Goal: Information Seeking & Learning: Check status

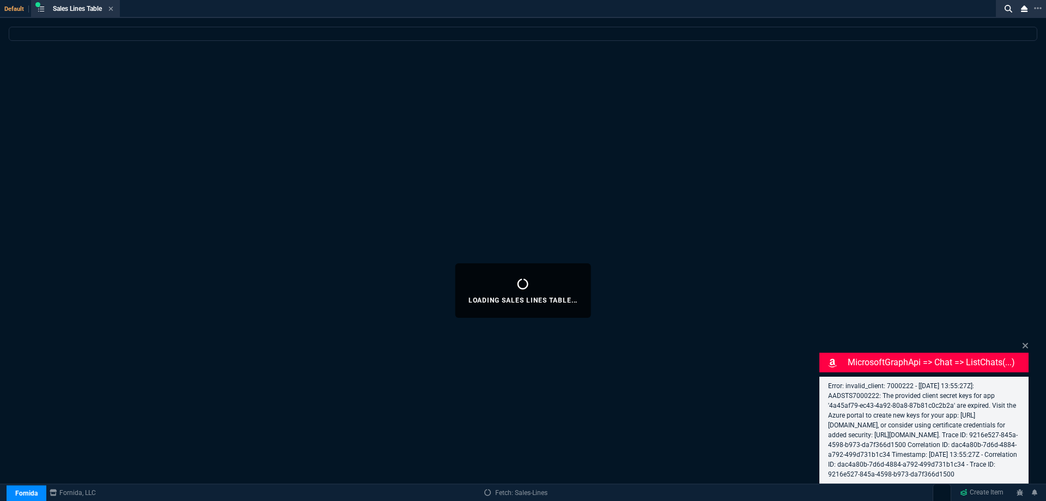
select select
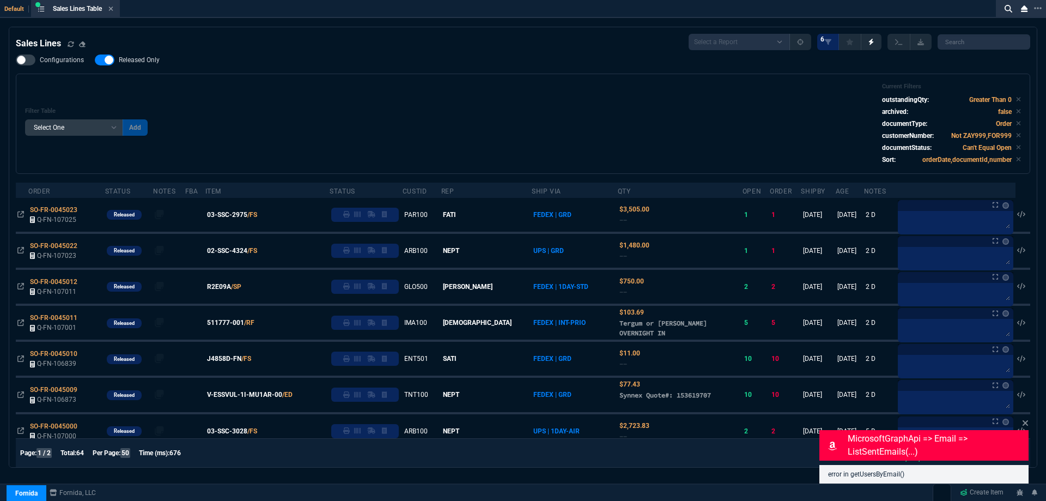
click at [142, 64] on span "Released Only" at bounding box center [139, 60] width 41 height 9
click at [95, 60] on input "Released Only" at bounding box center [94, 60] width 1 height 1
checkbox input "false"
click at [362, 104] on div "Filter Table Select One Add Filter () Age () ATS () Cond (itemVariantCode) Cust…" at bounding box center [523, 124] width 996 height 82
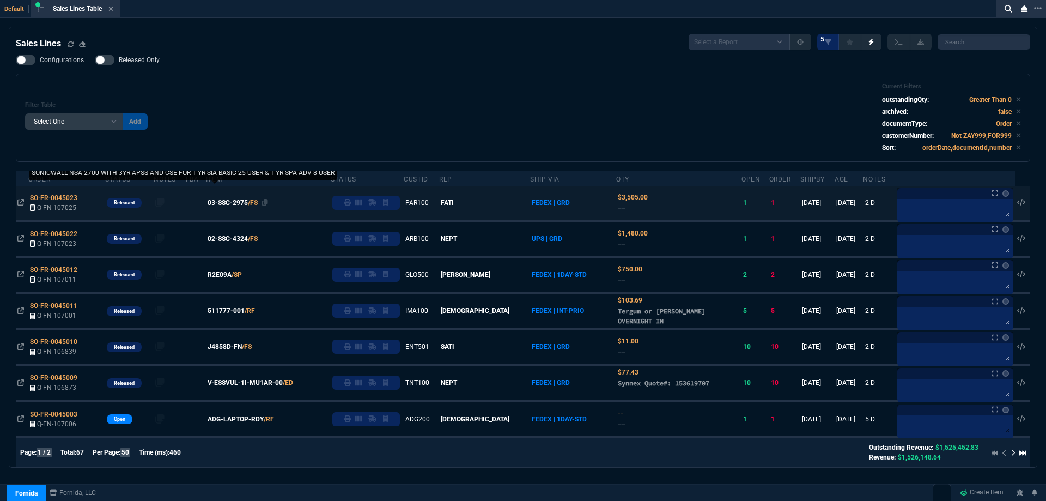
click at [246, 205] on span "03-SSC-2975" at bounding box center [228, 203] width 40 height 10
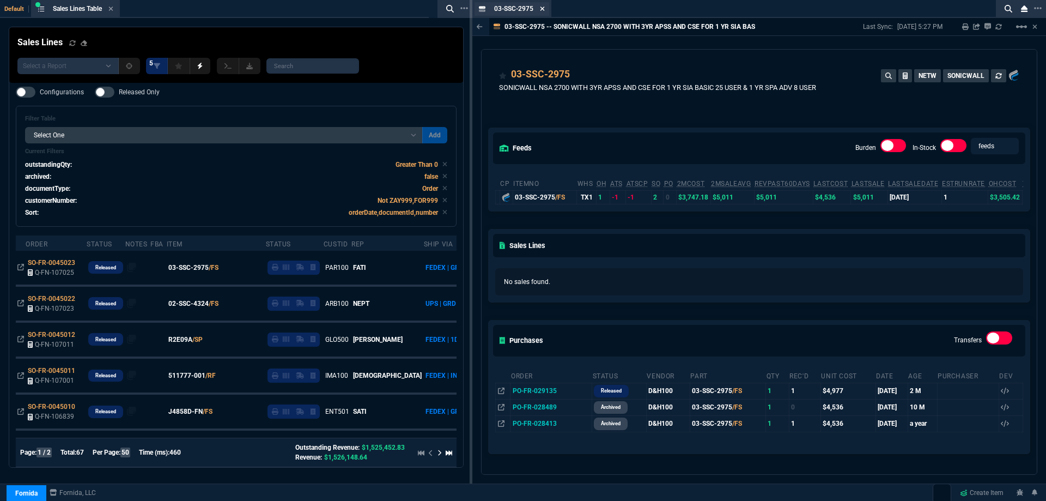
click at [544, 10] on icon at bounding box center [543, 9] width 4 height 4
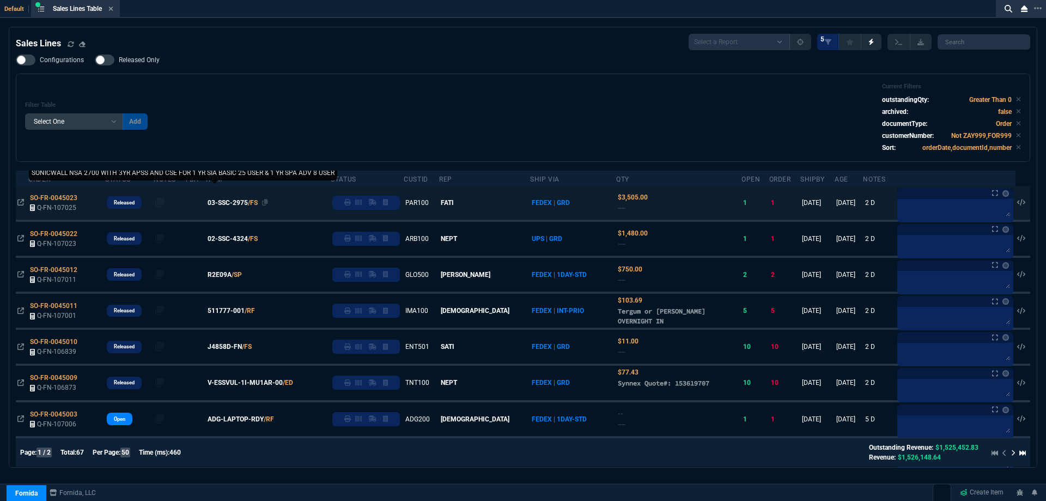
click at [237, 205] on span "03-SSC-2975" at bounding box center [228, 203] width 40 height 10
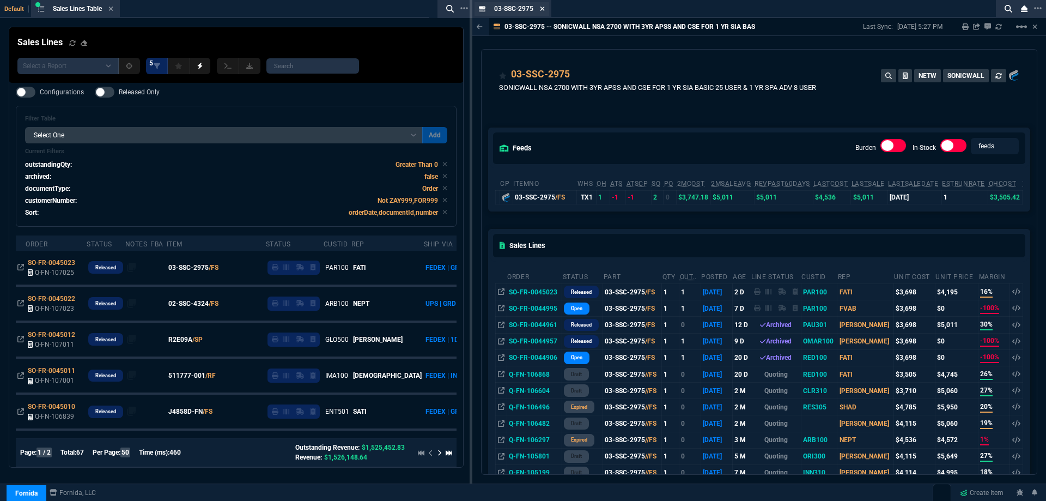
click at [542, 11] on icon at bounding box center [542, 8] width 5 height 7
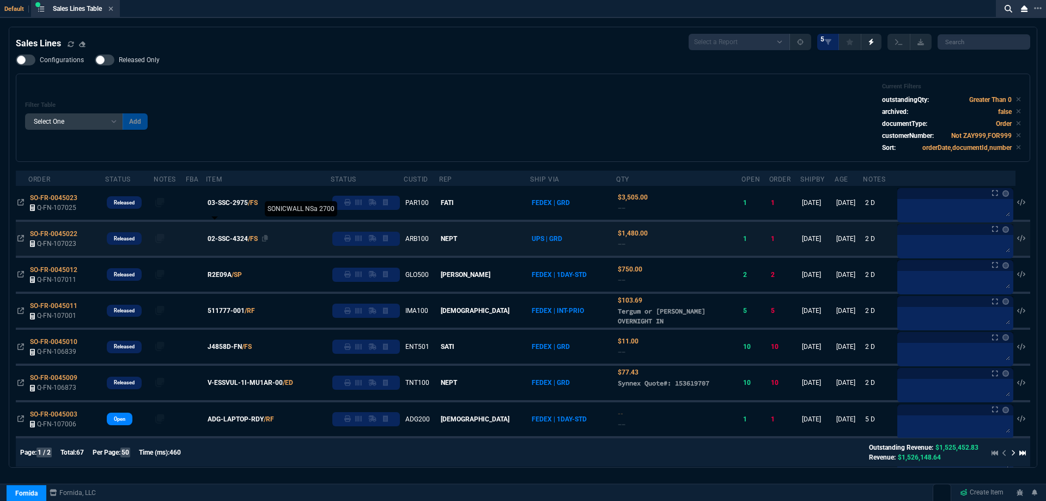
click at [229, 239] on span "02-SSC-4324" at bounding box center [228, 239] width 40 height 10
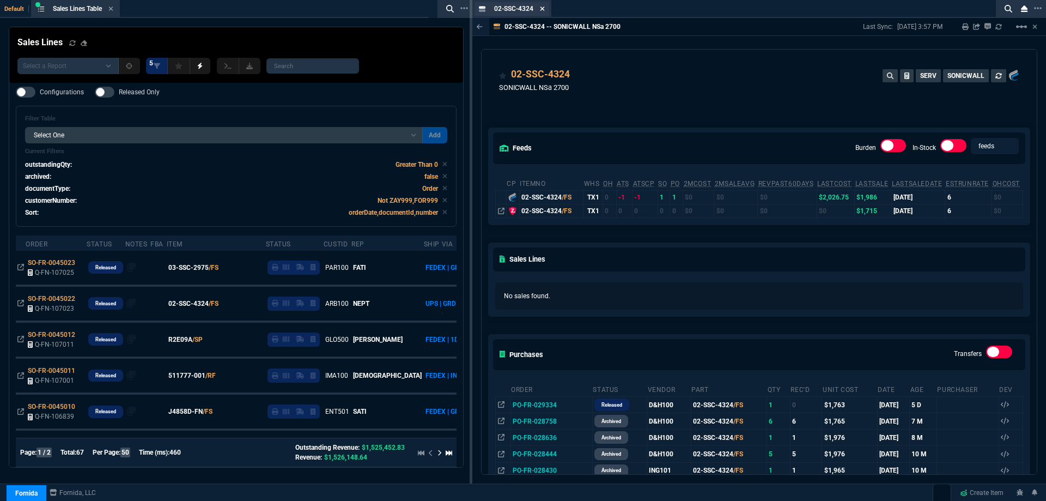
click at [544, 10] on icon at bounding box center [543, 9] width 4 height 4
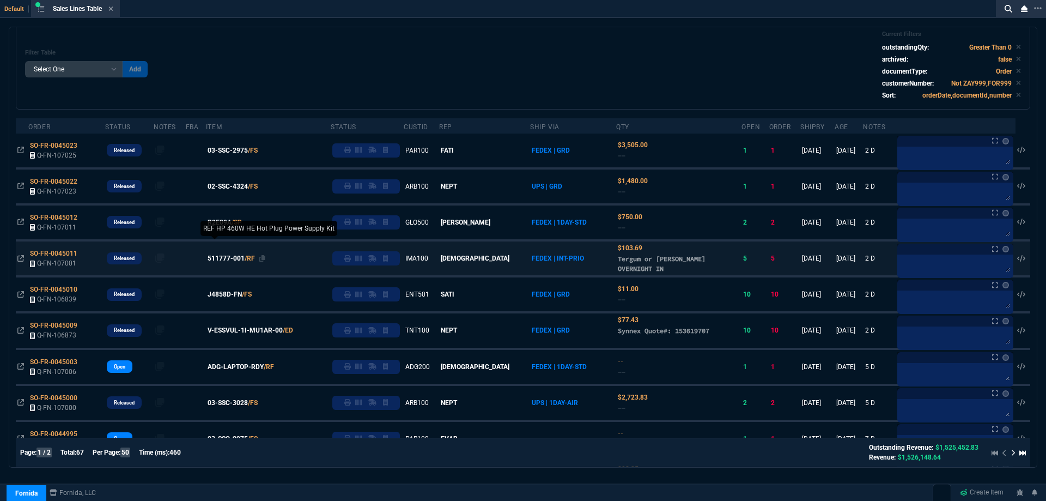
scroll to position [54, 0]
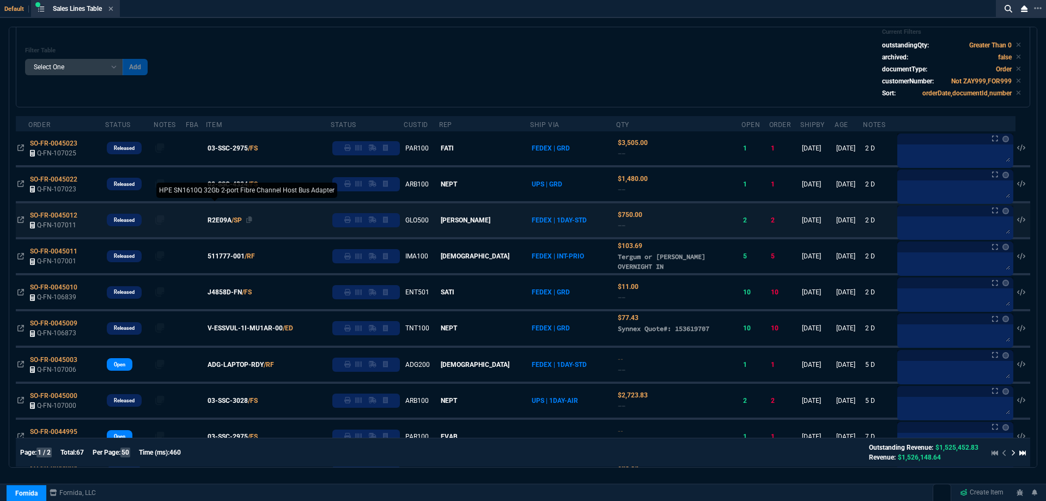
click at [232, 223] on span "R2E09A" at bounding box center [220, 220] width 24 height 10
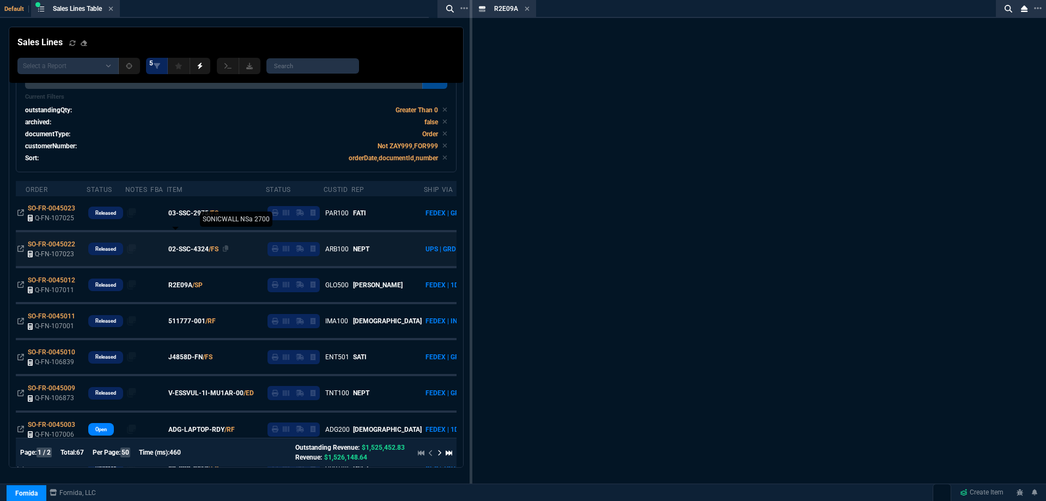
scroll to position [87, 0]
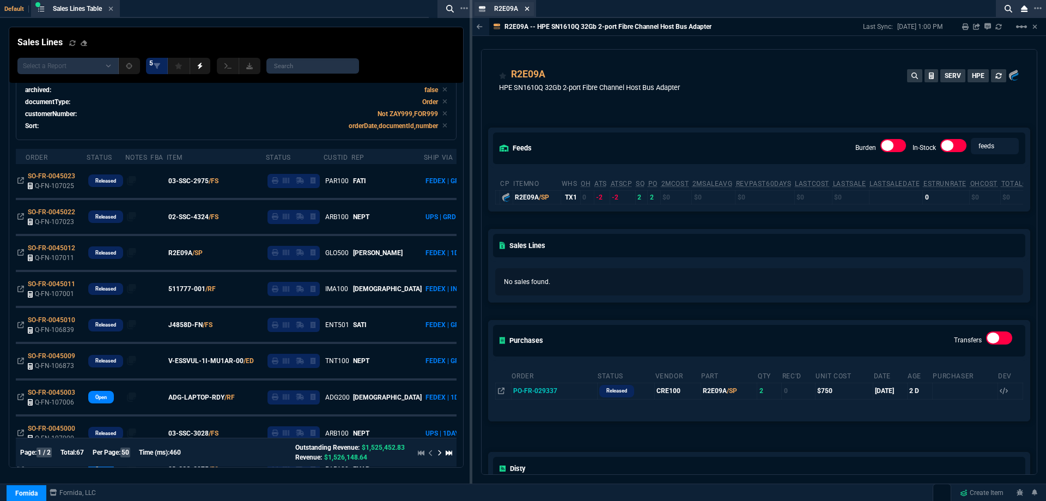
click at [528, 9] on icon at bounding box center [527, 8] width 5 height 7
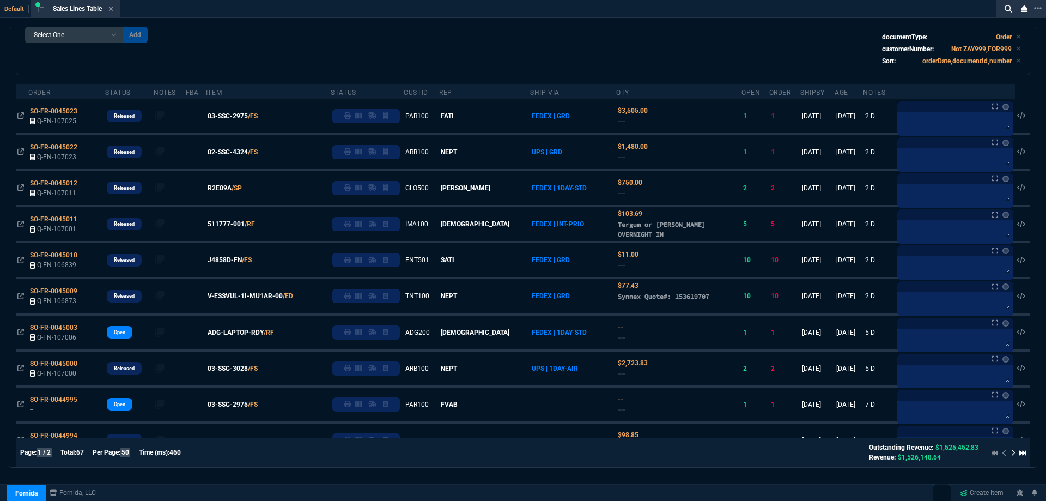
scroll to position [54, 0]
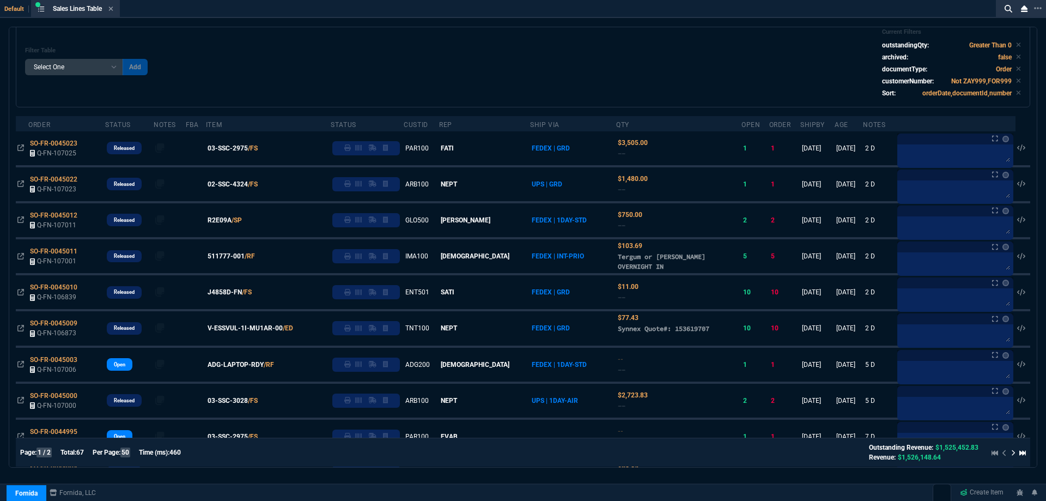
drag, startPoint x: 153, startPoint y: 233, endPoint x: 359, endPoint y: 65, distance: 265.3
click at [359, 65] on div "Filter Table Select One Add Filter () Age () ATS () Cond (itemVariantCode) Cust…" at bounding box center [523, 63] width 996 height 70
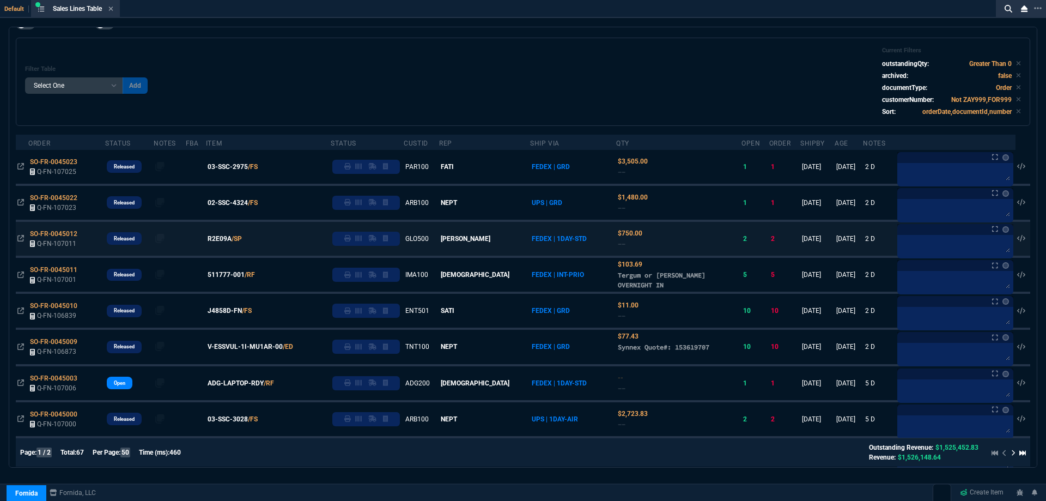
scroll to position [109, 0]
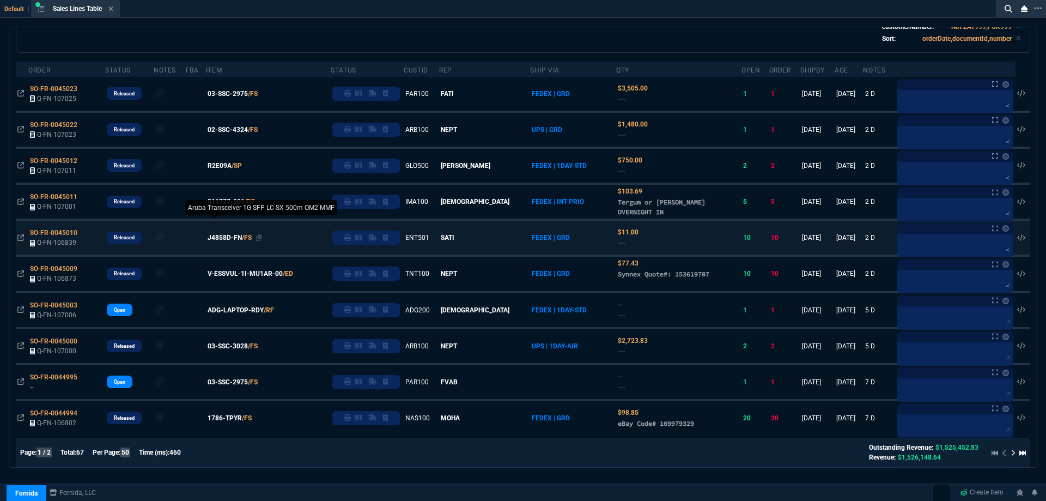
click at [237, 239] on span "J4858D-FN" at bounding box center [225, 238] width 34 height 10
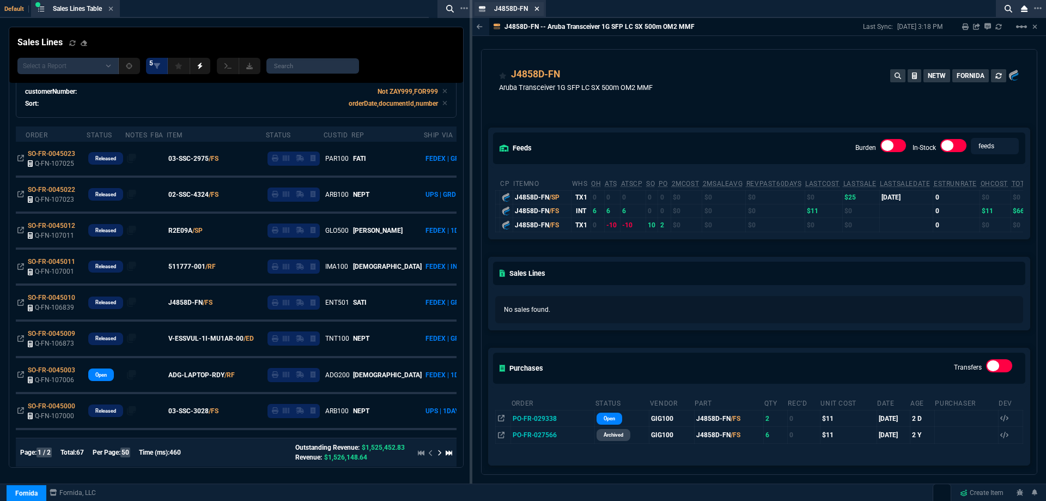
click at [538, 12] on fa-icon at bounding box center [537, 9] width 5 height 8
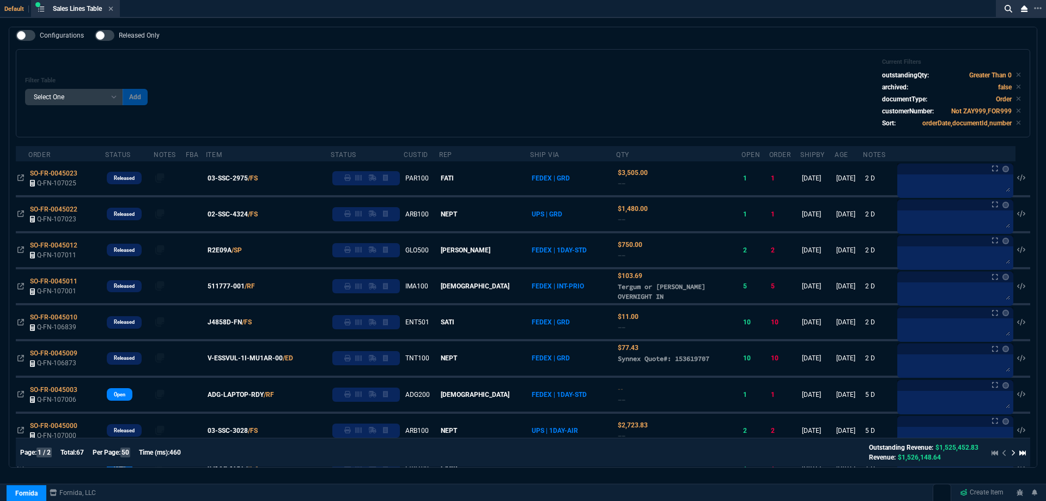
scroll to position [0, 0]
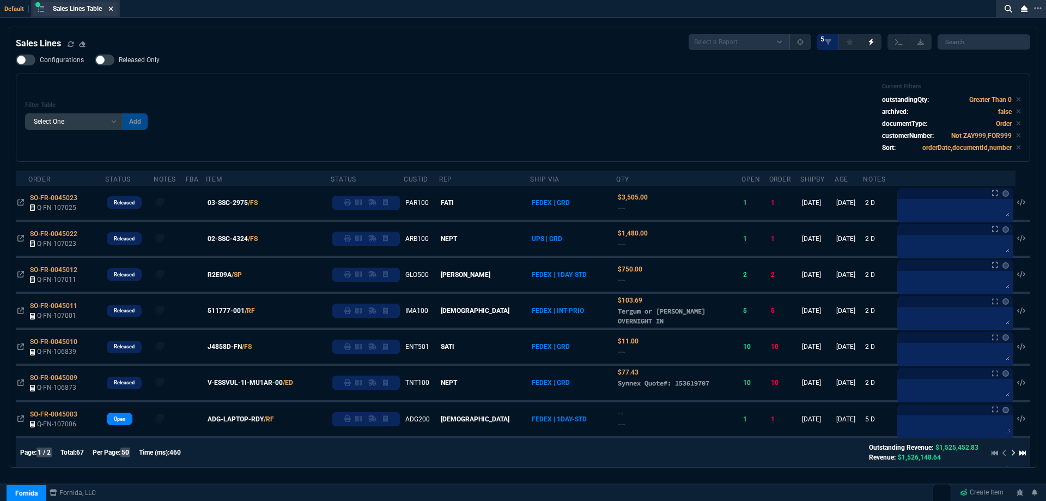
click at [113, 11] on icon at bounding box center [110, 8] width 5 height 7
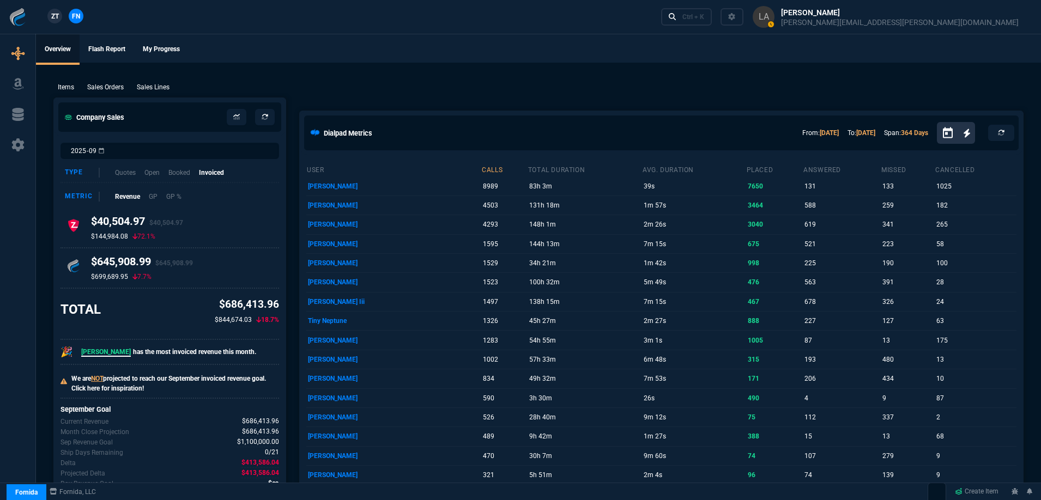
click at [55, 20] on span "ZT" at bounding box center [55, 16] width 8 height 10
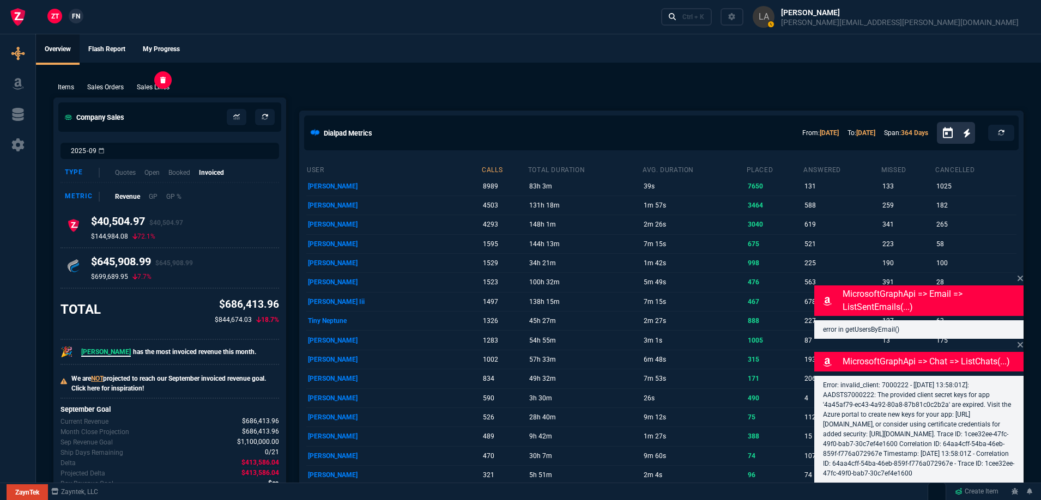
click at [157, 86] on p "Sales Lines" at bounding box center [153, 87] width 33 height 10
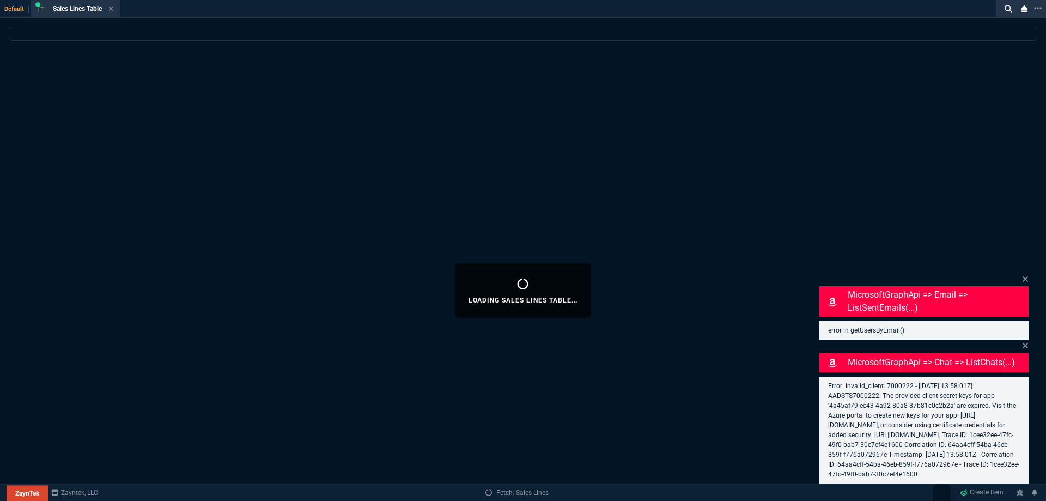
select select
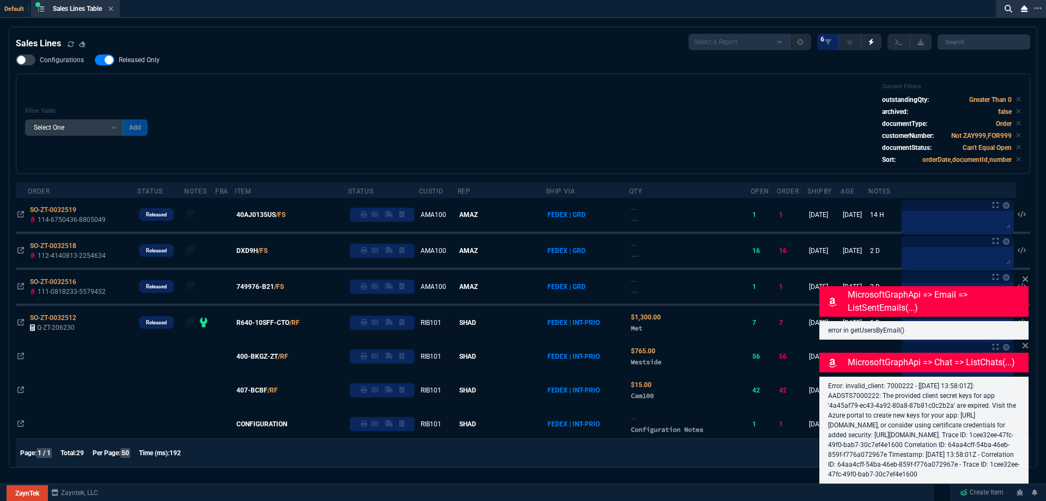
click at [147, 69] on div "Configurations Released Only Filter Table Select One Add Filter () Age () ATS (…" at bounding box center [523, 113] width 1015 height 119
click at [143, 68] on nx-fornida-field-switch-one "Released Only" at bounding box center [133, 62] width 76 height 10
click at [270, 85] on div "Filter Table Select One Add Filter () Age () ATS () Cond (itemVariantCode) Cust…" at bounding box center [523, 124] width 996 height 82
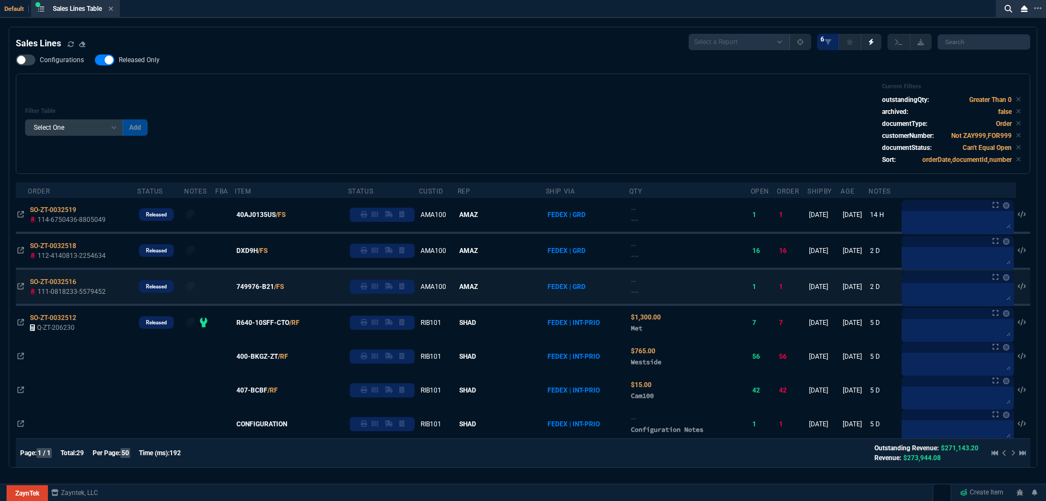
click at [381, 289] on div at bounding box center [382, 287] width 57 height 10
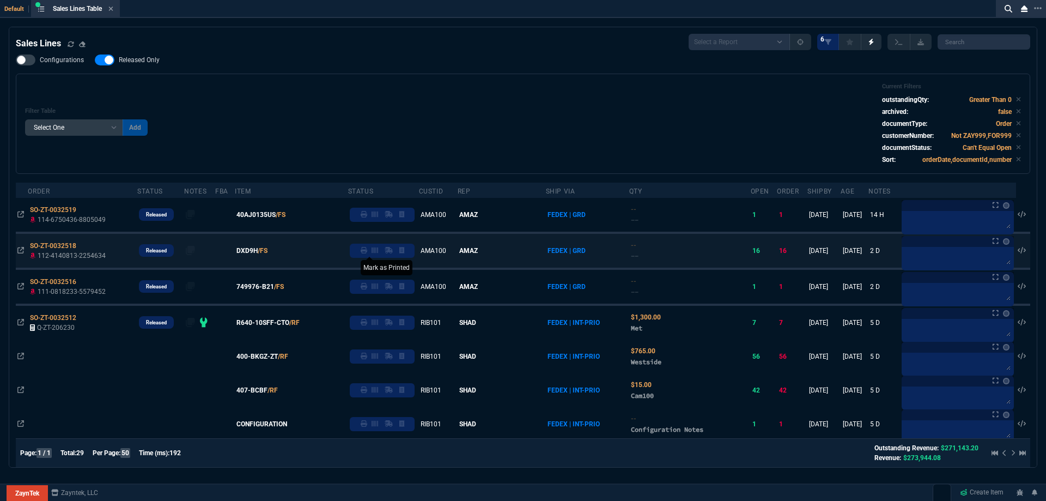
click at [367, 251] on icon at bounding box center [364, 250] width 7 height 7
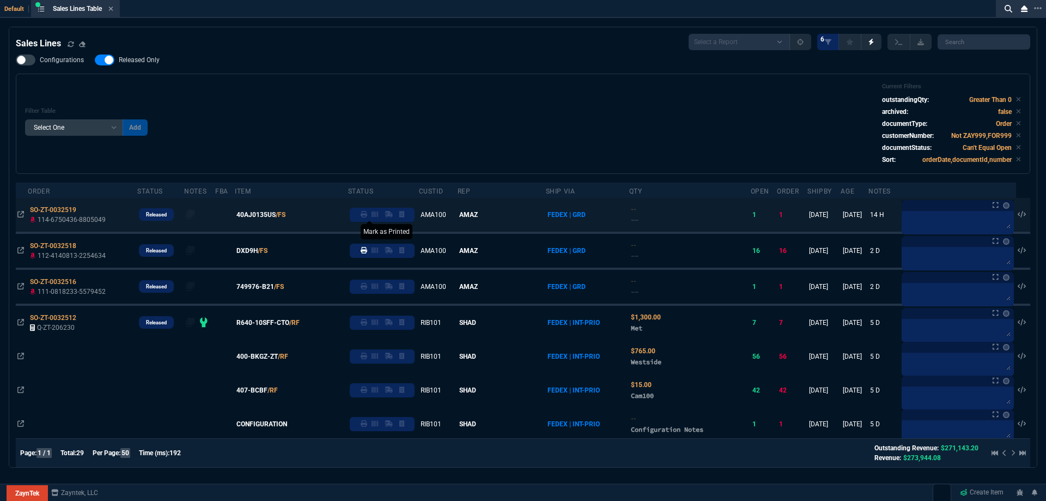
click at [367, 217] on icon at bounding box center [364, 214] width 7 height 7
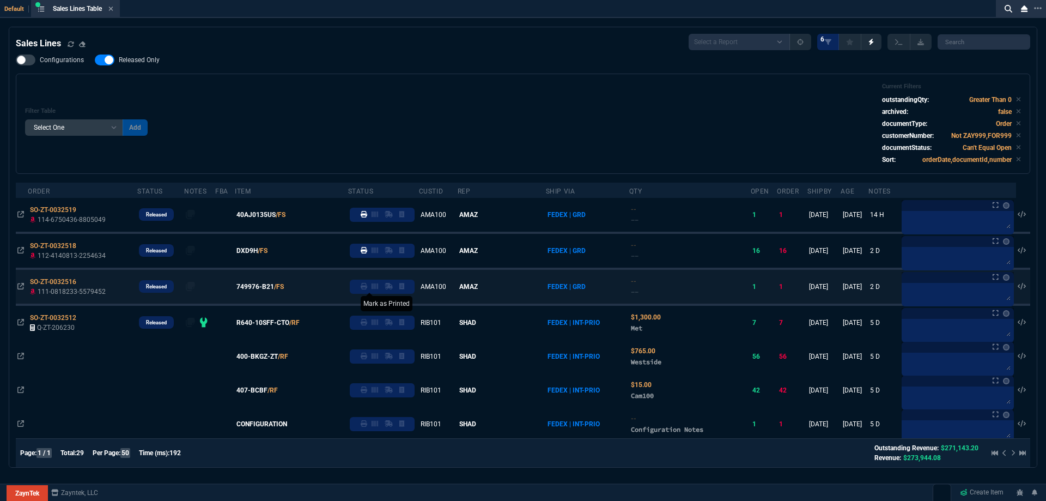
click at [367, 289] on icon at bounding box center [364, 286] width 7 height 7
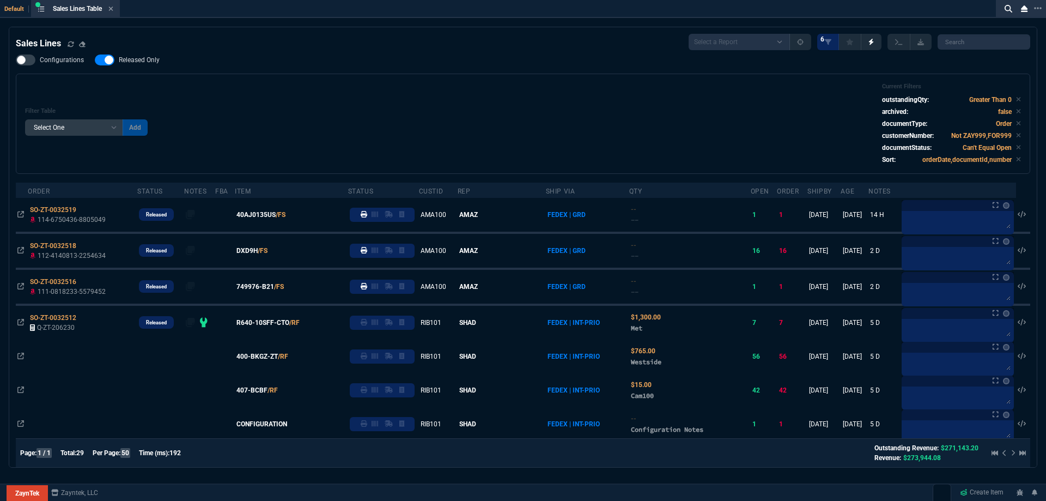
drag, startPoint x: 145, startPoint y: 65, endPoint x: 348, endPoint y: 88, distance: 204.1
click at [145, 65] on label "Released Only" at bounding box center [133, 59] width 76 height 11
click at [95, 60] on input "Released Only" at bounding box center [94, 60] width 1 height 1
click at [371, 89] on div "Filter Table Select One Add Filter () Age () ATS () Cond (itemVariantCode) Cust…" at bounding box center [523, 124] width 996 height 82
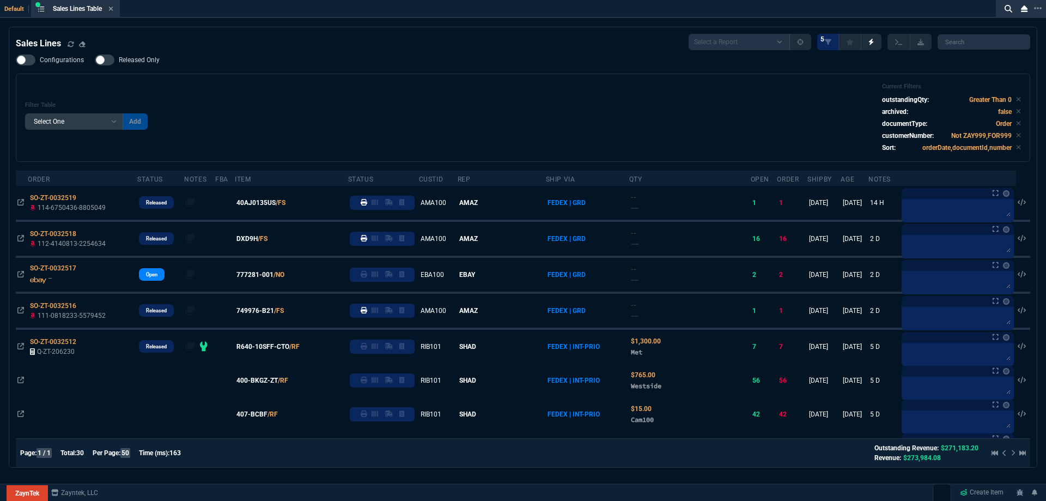
click at [125, 59] on span "Released Only" at bounding box center [139, 60] width 41 height 9
click at [95, 60] on input "Released Only" at bounding box center [94, 60] width 1 height 1
checkbox input "true"
click at [235, 85] on div "Filter Table Select One Add Filter () Age () ATS () Cond (itemVariantCode) Cust…" at bounding box center [523, 118] width 996 height 70
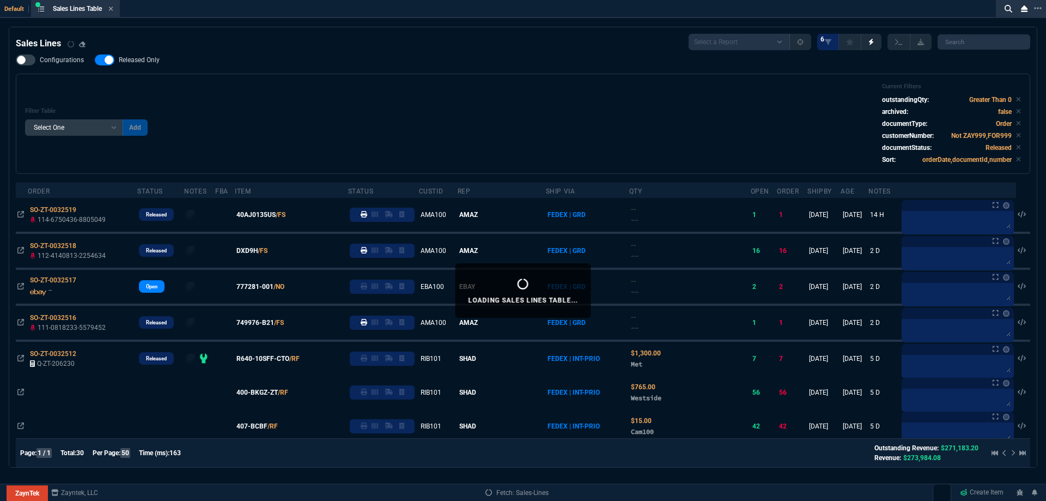
click at [111, 8] on icon at bounding box center [110, 8] width 5 height 7
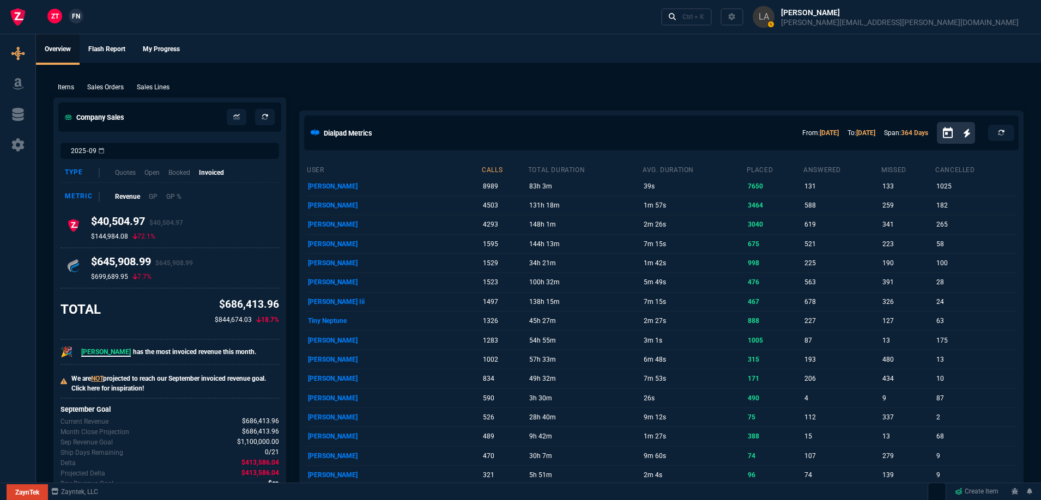
drag, startPoint x: 157, startPoint y: 85, endPoint x: 170, endPoint y: 80, distance: 13.7
click at [157, 86] on p "Sales Lines" at bounding box center [153, 87] width 33 height 10
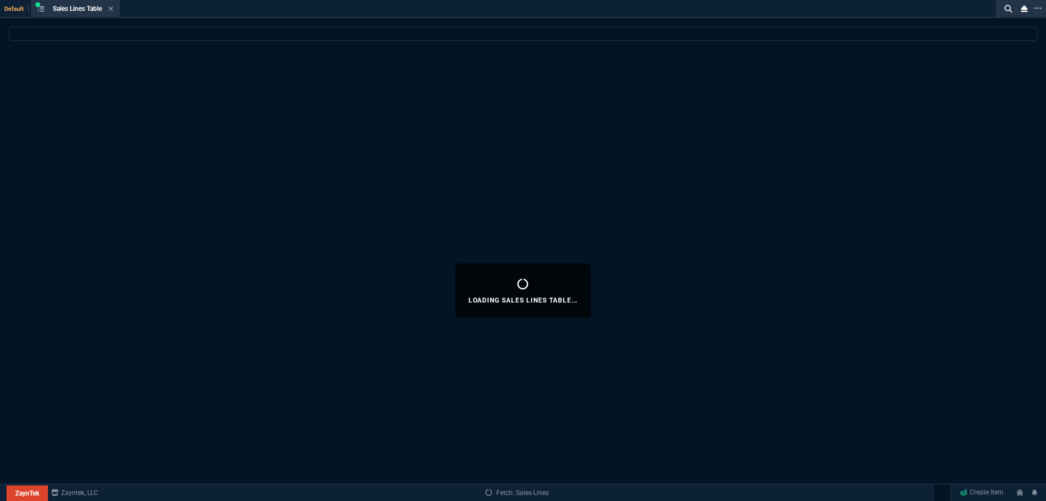
select select
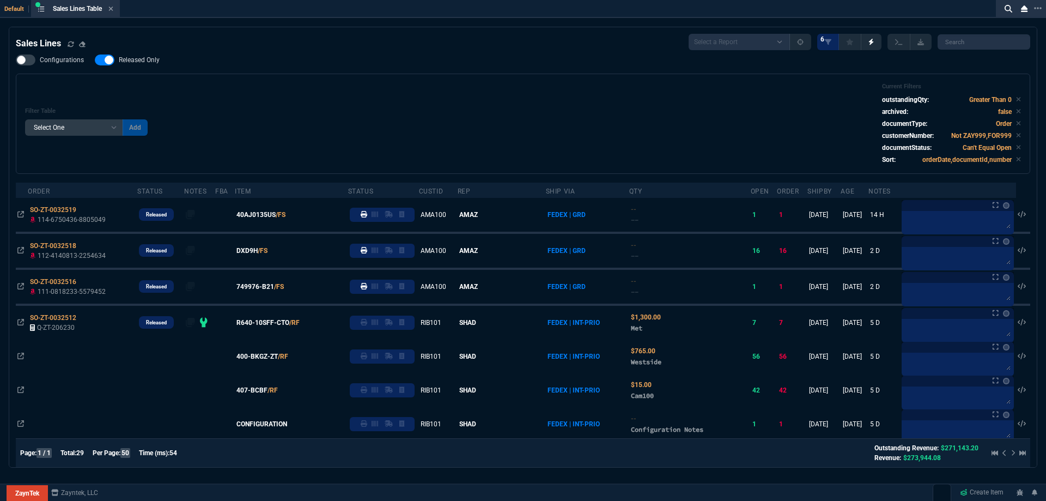
click at [161, 62] on label "Released Only" at bounding box center [133, 59] width 76 height 11
click at [95, 60] on input "Released Only" at bounding box center [94, 60] width 1 height 1
checkbox input "false"
click at [397, 120] on div "Filter Table Select One Add Filter () Age () ATS () Cond (itemVariantCode) Cust…" at bounding box center [523, 124] width 996 height 82
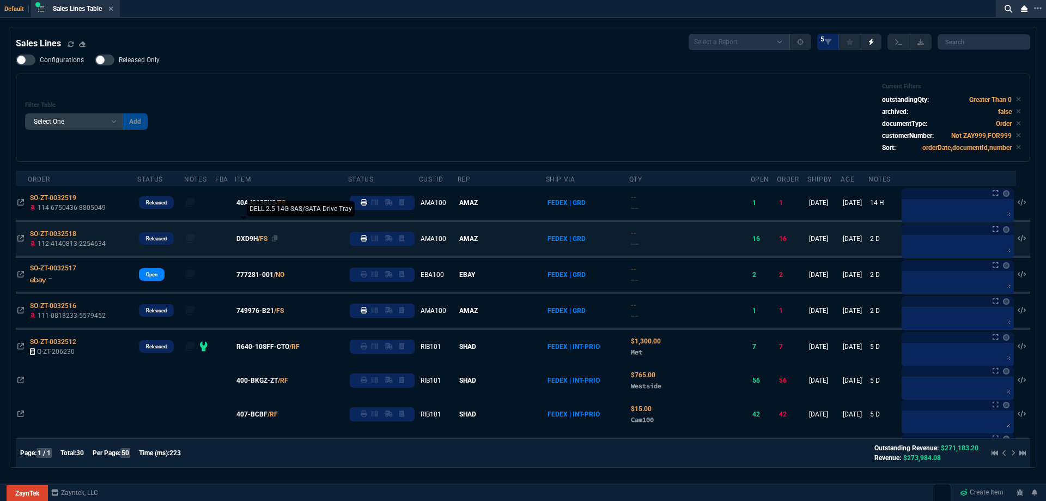
click at [268, 312] on span "749976-B21" at bounding box center [256, 311] width 38 height 10
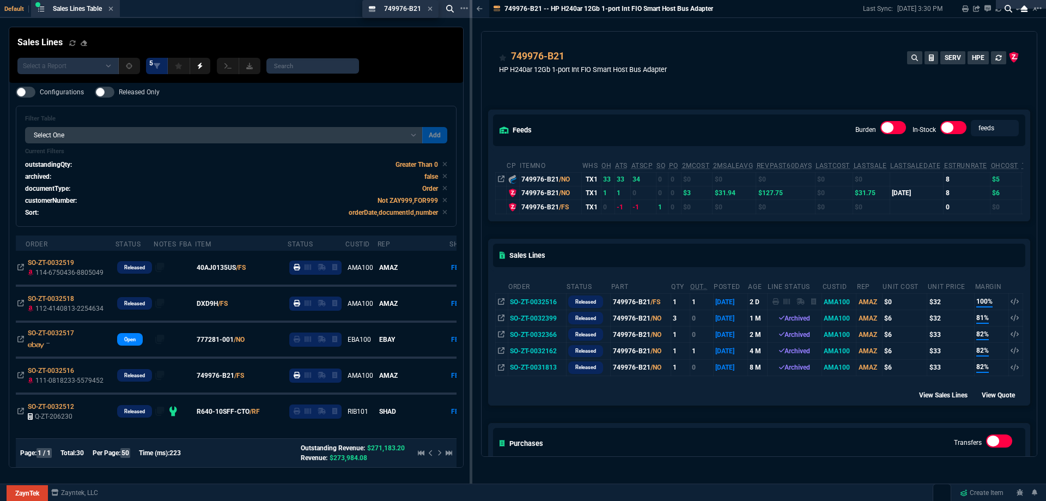
drag, startPoint x: 502, startPoint y: 13, endPoint x: 392, endPoint y: 23, distance: 110.5
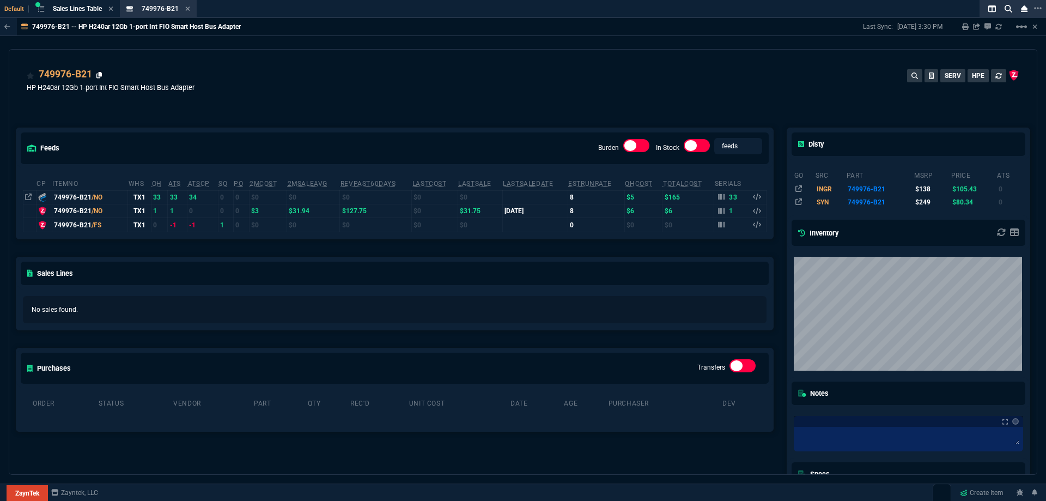
click at [99, 74] on icon at bounding box center [99, 75] width 6 height 7
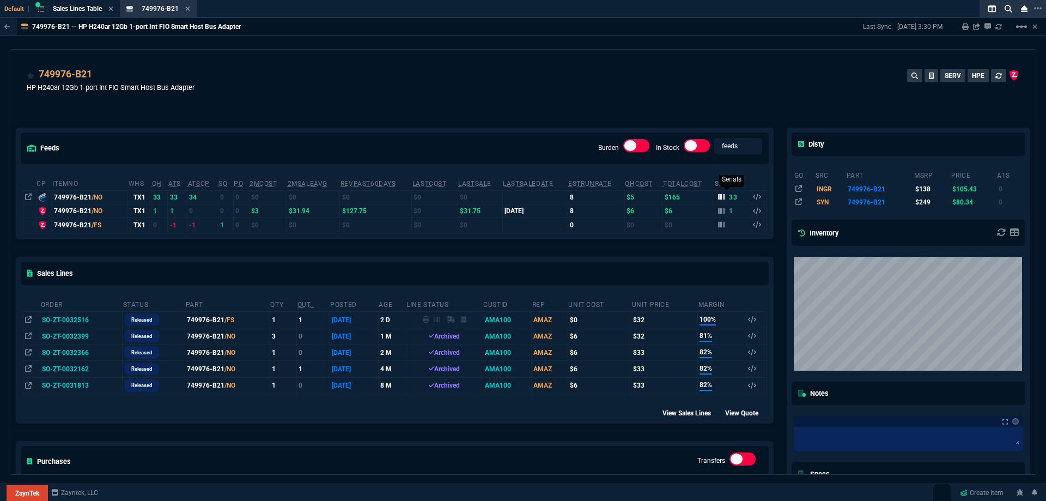
click at [719, 198] on icon at bounding box center [721, 197] width 7 height 6
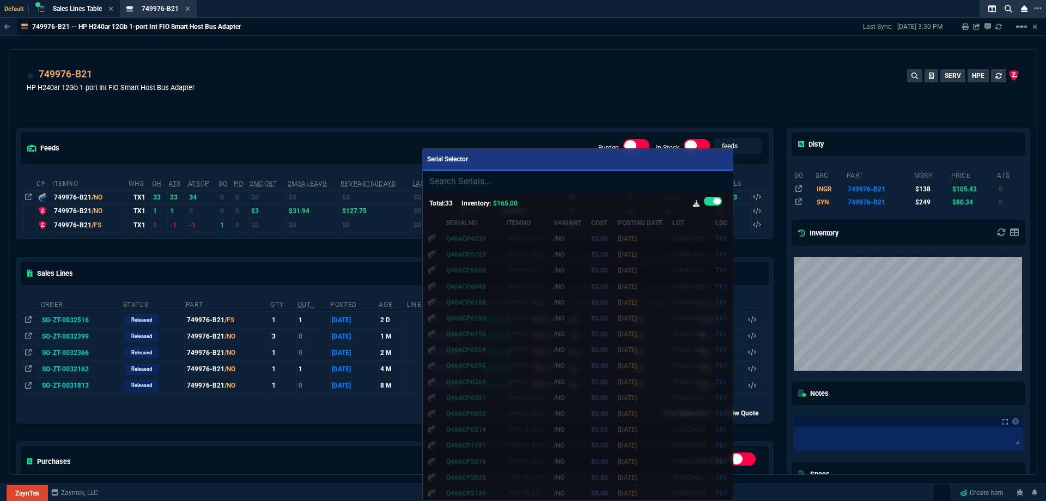
click at [596, 93] on div at bounding box center [523, 250] width 1046 height 501
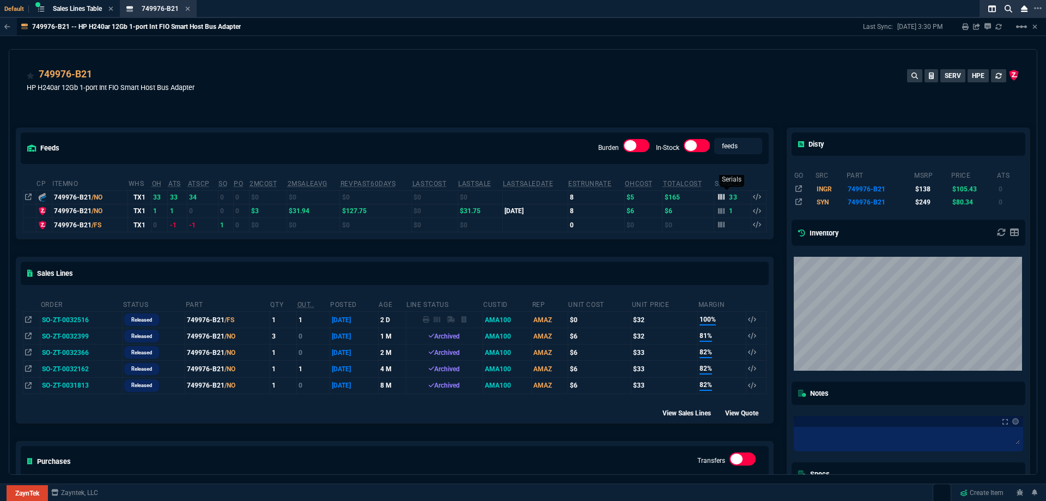
click at [720, 195] on icon at bounding box center [721, 197] width 7 height 6
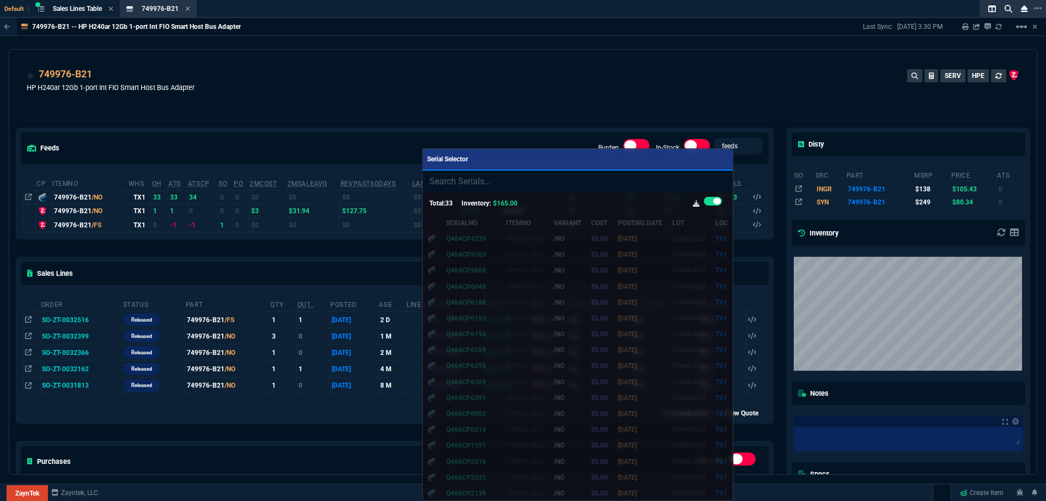
click at [665, 113] on div at bounding box center [523, 250] width 1046 height 501
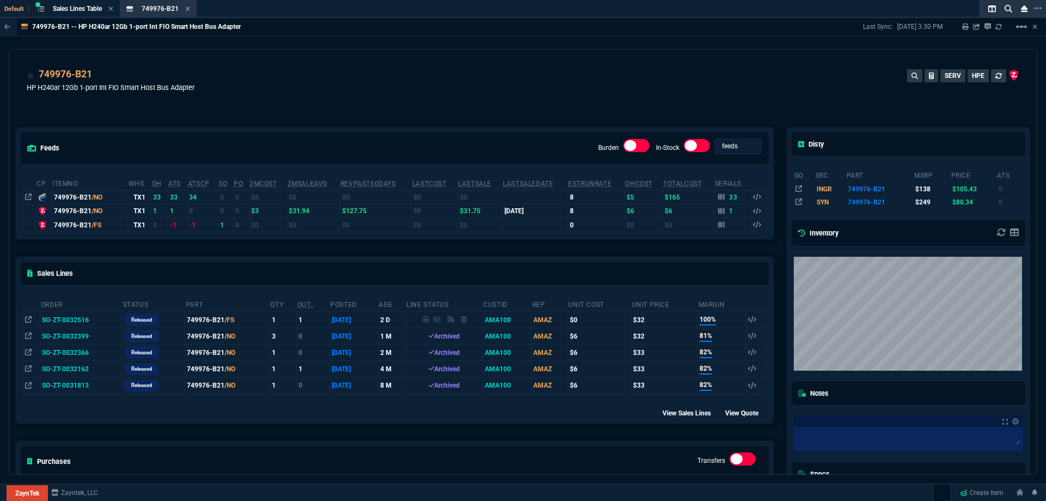
click at [190, 10] on icon at bounding box center [187, 8] width 5 height 7
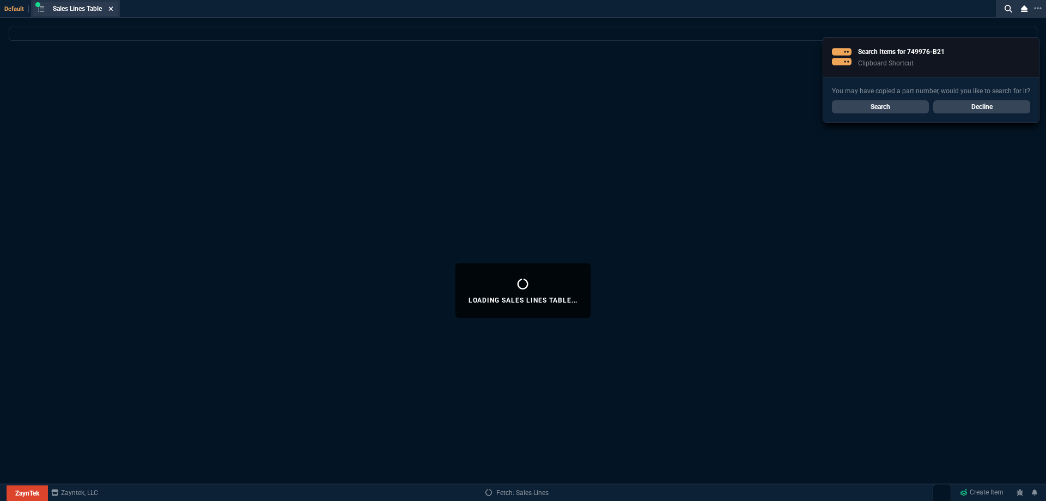
click at [113, 13] on nx-icon at bounding box center [110, 9] width 5 height 9
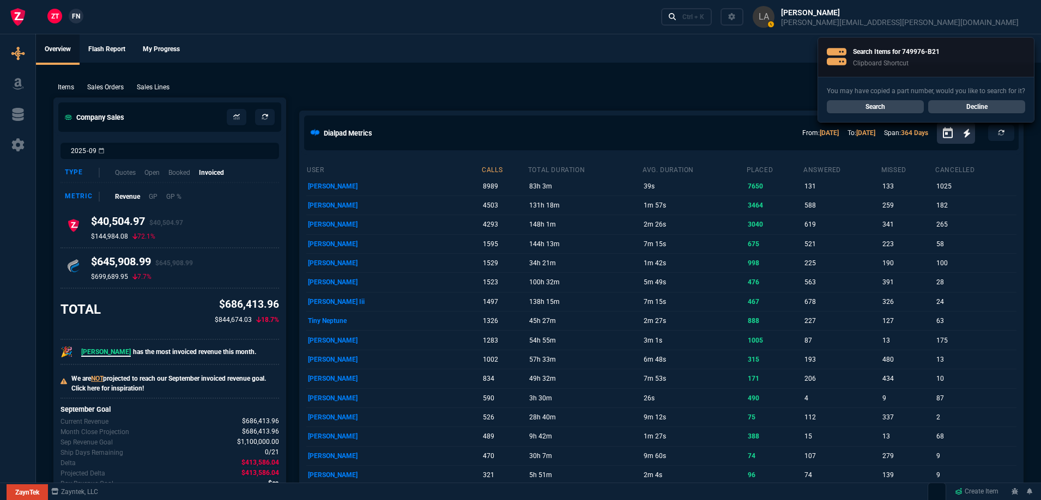
drag, startPoint x: 159, startPoint y: 87, endPoint x: 950, endPoint y: 95, distance: 791.8
click at [159, 88] on p "Sales Lines" at bounding box center [153, 87] width 33 height 10
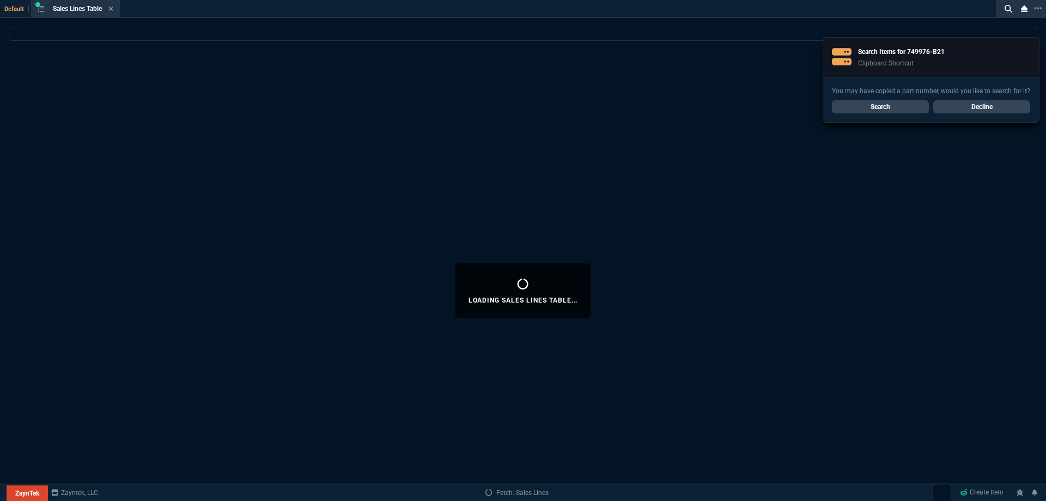
select select
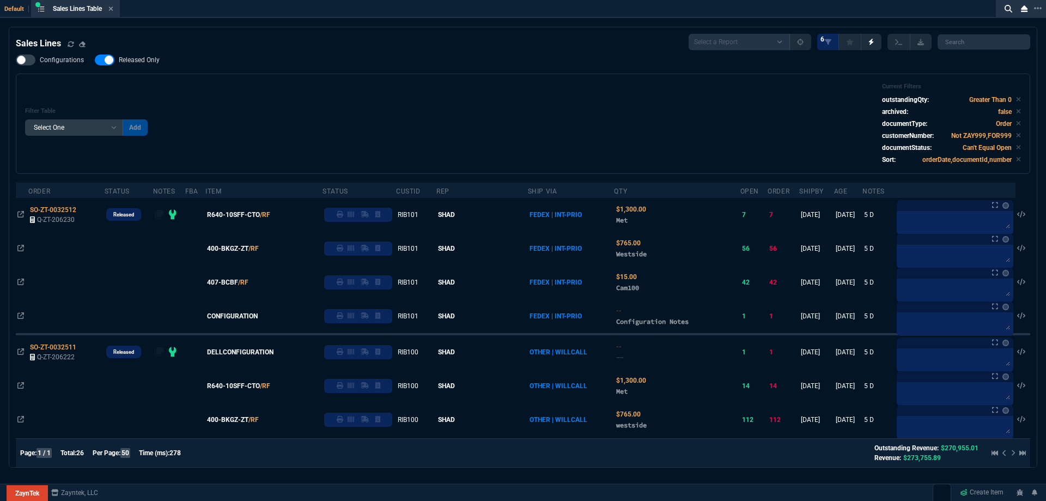
drag, startPoint x: 131, startPoint y: 62, endPoint x: 375, endPoint y: 83, distance: 244.5
click at [131, 62] on span "Released Only" at bounding box center [139, 60] width 41 height 9
click at [95, 60] on input "Released Only" at bounding box center [94, 60] width 1 height 1
checkbox input "false"
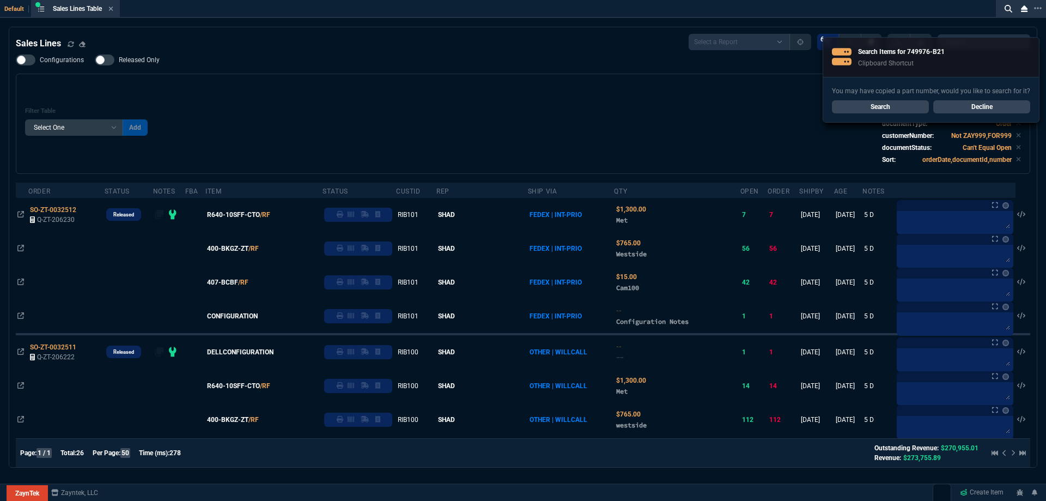
click at [409, 84] on div "Filter Table Select One Add Filter () Age () ATS () Cond (itemVariantCode) Cust…" at bounding box center [523, 124] width 996 height 82
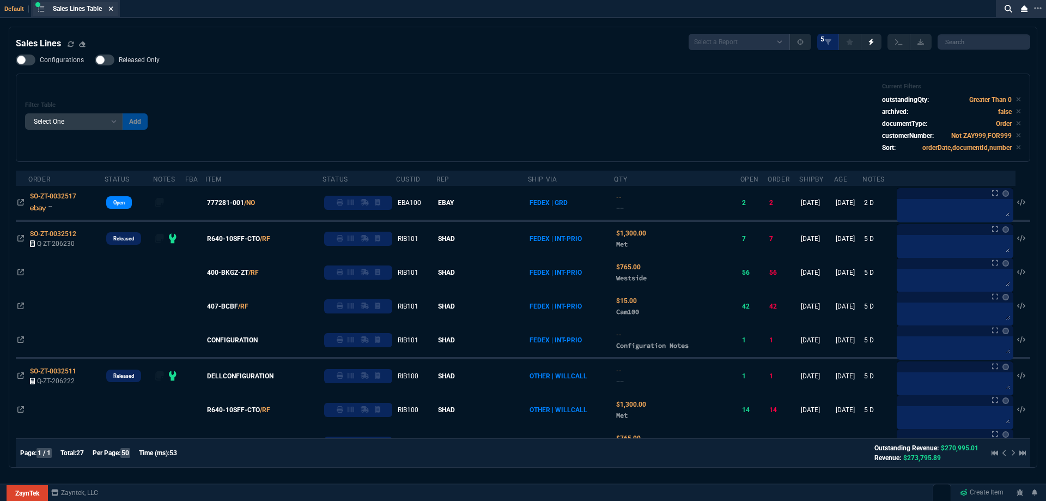
click at [113, 10] on icon at bounding box center [110, 8] width 5 height 7
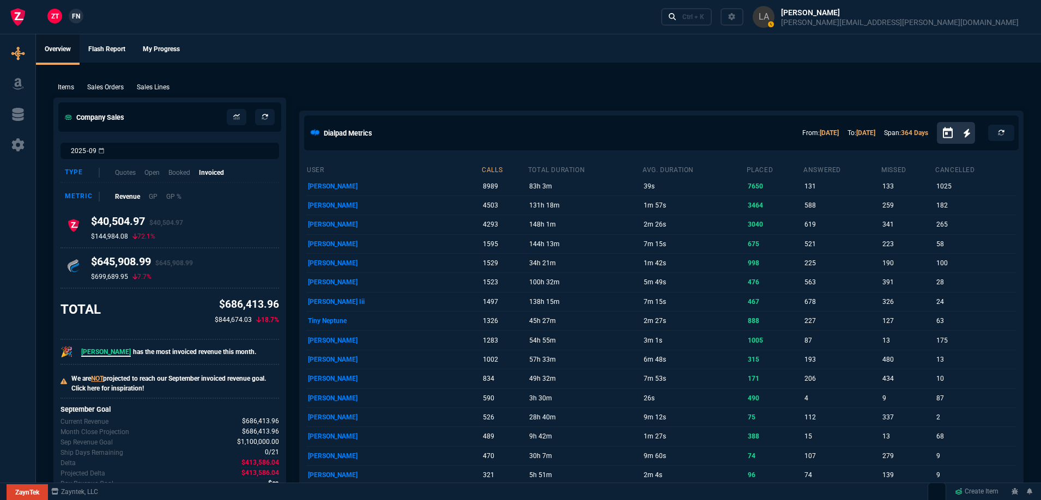
click at [76, 17] on span "FN" at bounding box center [76, 16] width 8 height 10
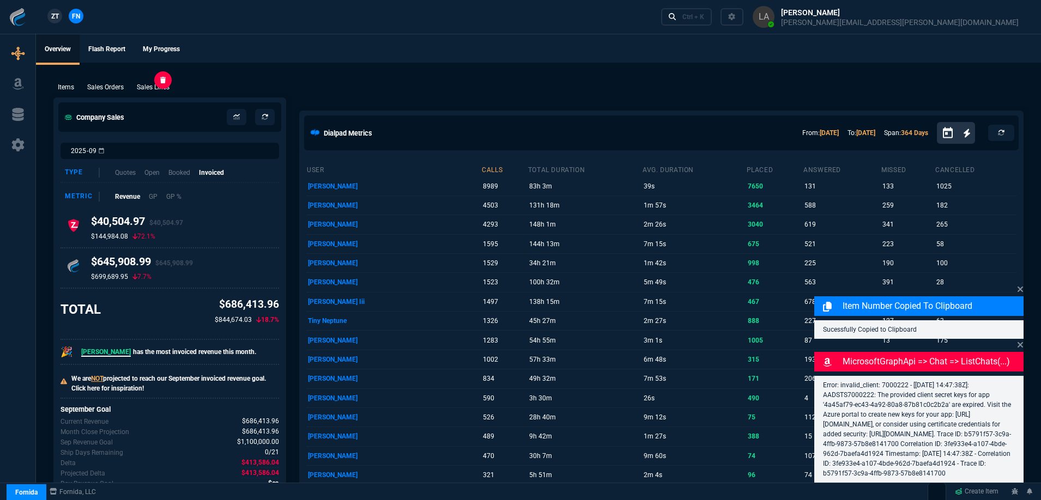
click at [161, 84] on p "Sales Lines" at bounding box center [153, 87] width 33 height 10
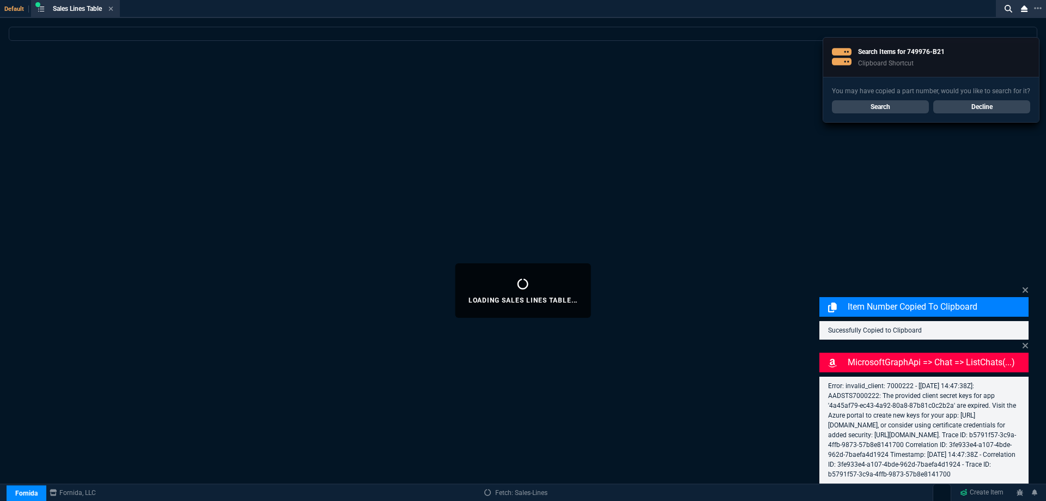
select select
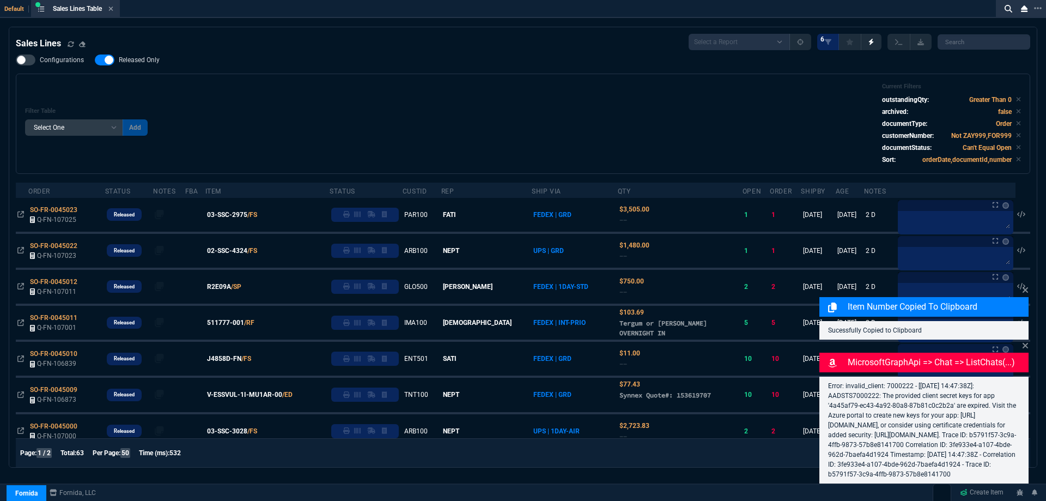
click at [150, 59] on span "Released Only" at bounding box center [139, 60] width 41 height 9
click at [95, 60] on input "Released Only" at bounding box center [94, 60] width 1 height 1
checkbox input "false"
click at [460, 80] on div "Filter Table Select One Add Filter () Age () ATS () Cond (itemVariantCode) Cust…" at bounding box center [523, 124] width 1015 height 100
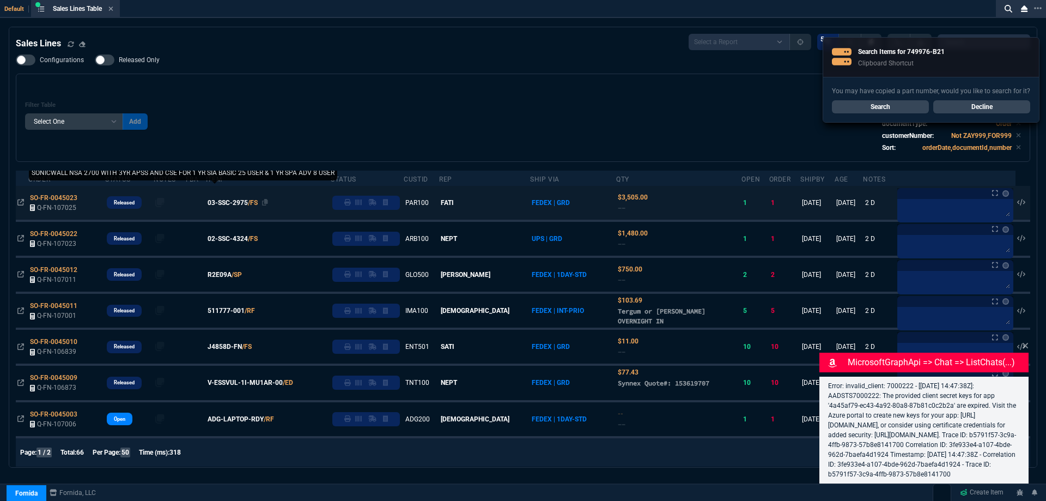
click at [232, 204] on span "03-SSC-2975" at bounding box center [228, 203] width 40 height 10
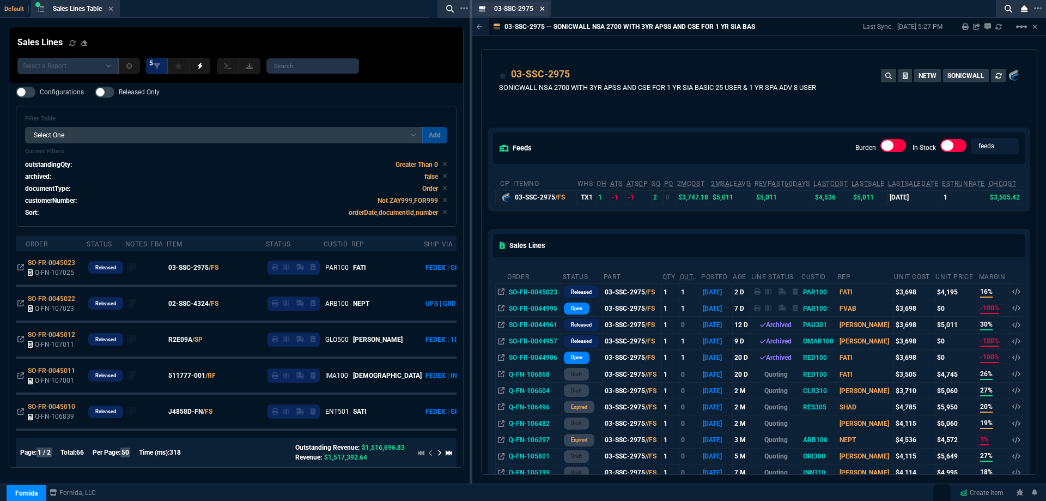
click at [544, 9] on icon at bounding box center [543, 9] width 4 height 4
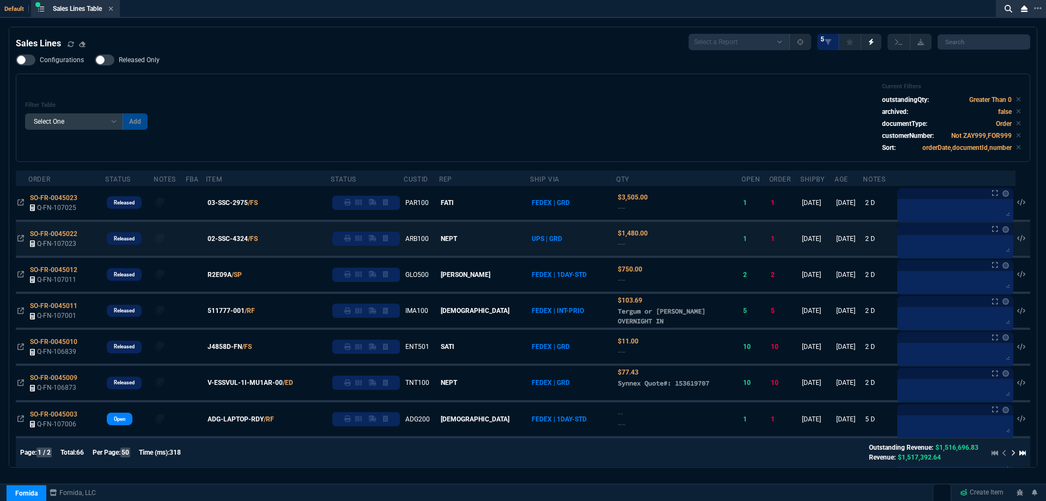
drag, startPoint x: 230, startPoint y: 316, endPoint x: 288, endPoint y: 293, distance: 61.9
click at [231, 316] on span "511777-001" at bounding box center [226, 311] width 37 height 10
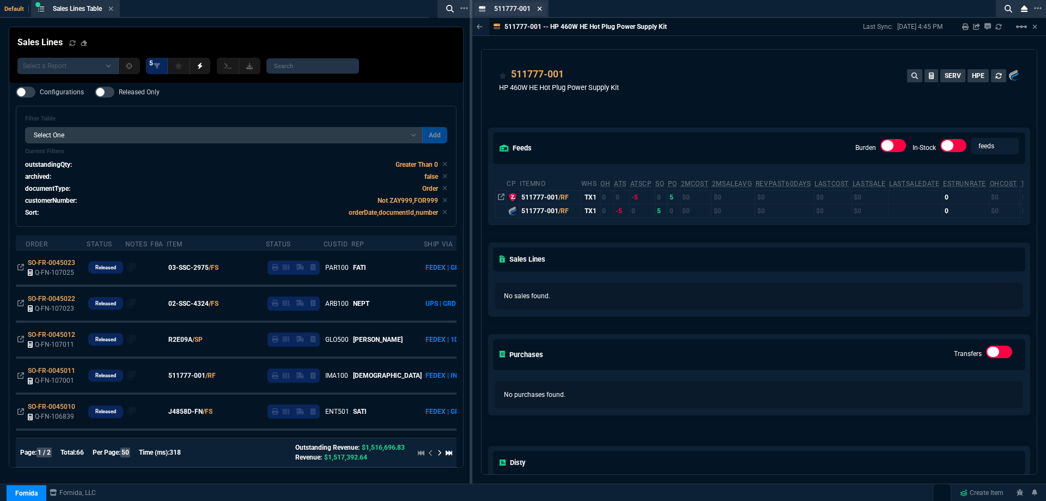
click at [537, 11] on icon at bounding box center [539, 8] width 5 height 7
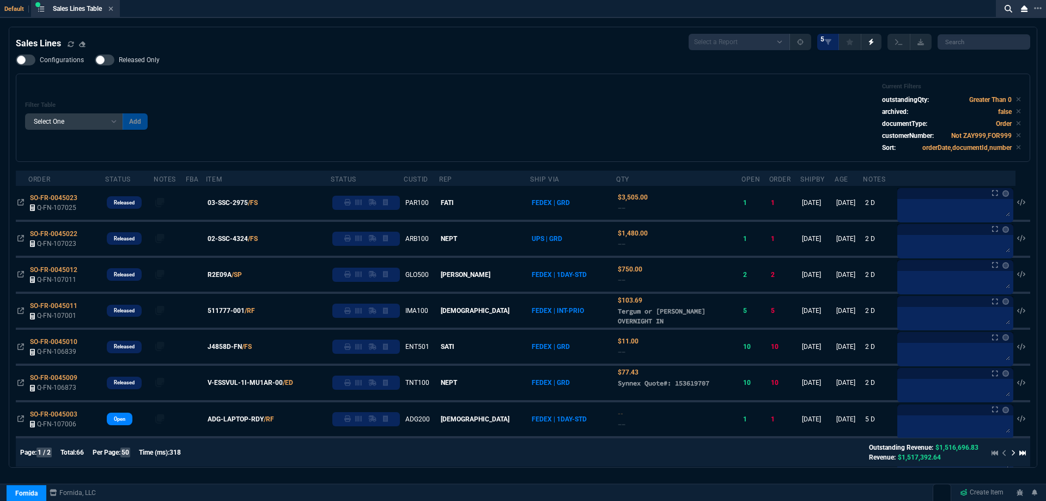
click at [112, 8] on icon at bounding box center [111, 9] width 4 height 4
